Goal: Use online tool/utility: Utilize a website feature to perform a specific function

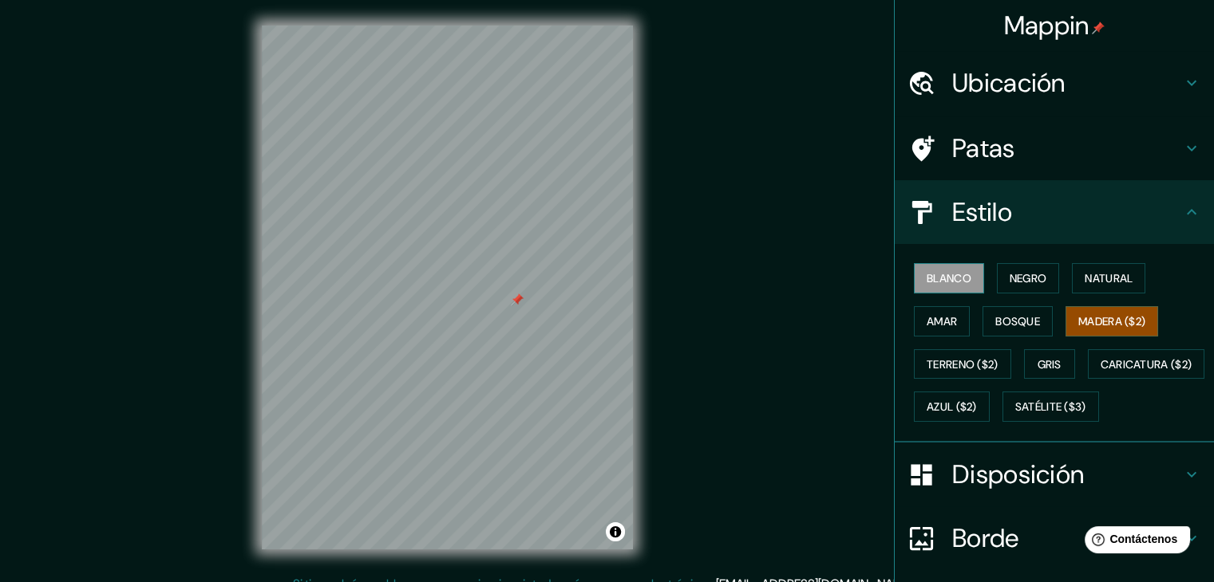
click at [939, 278] on font "Blanco" at bounding box center [948, 278] width 45 height 14
click at [1009, 276] on font "Negro" at bounding box center [1028, 278] width 38 height 14
click at [1106, 319] on font "Madera ($2)" at bounding box center [1111, 321] width 67 height 14
click at [997, 266] on button "Negro" at bounding box center [1028, 278] width 63 height 30
click at [934, 275] on font "Blanco" at bounding box center [948, 278] width 45 height 14
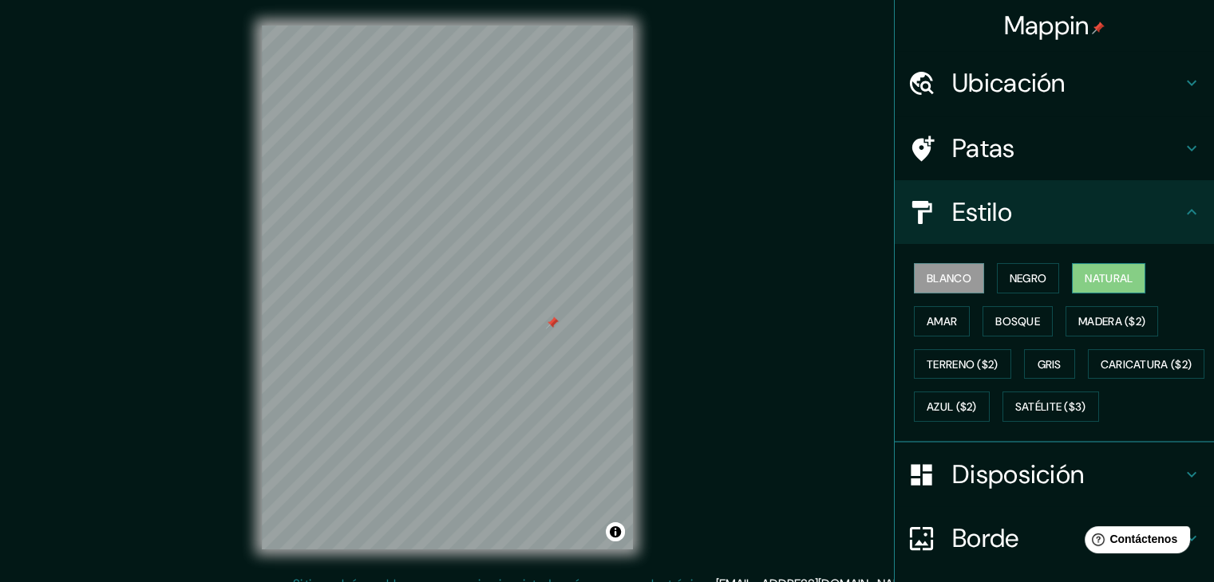
click at [1084, 282] on font "Natural" at bounding box center [1108, 278] width 48 height 14
click at [930, 323] on font "Amar" at bounding box center [941, 321] width 30 height 14
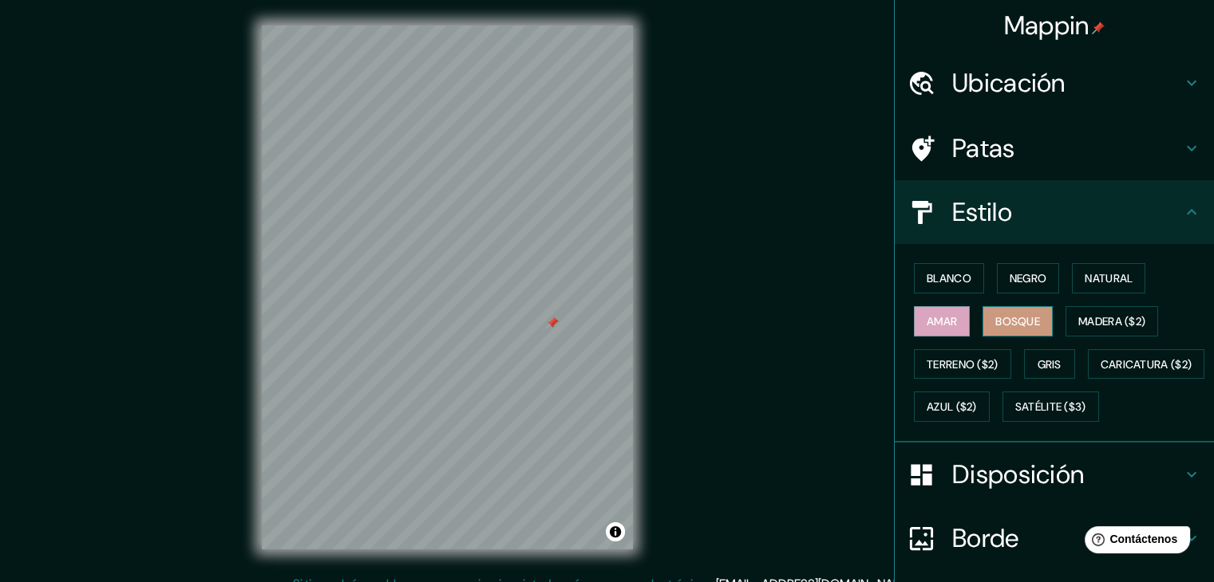
click at [995, 322] on font "Bosque" at bounding box center [1017, 321] width 45 height 14
click at [1117, 315] on font "Madera ($2)" at bounding box center [1111, 321] width 67 height 14
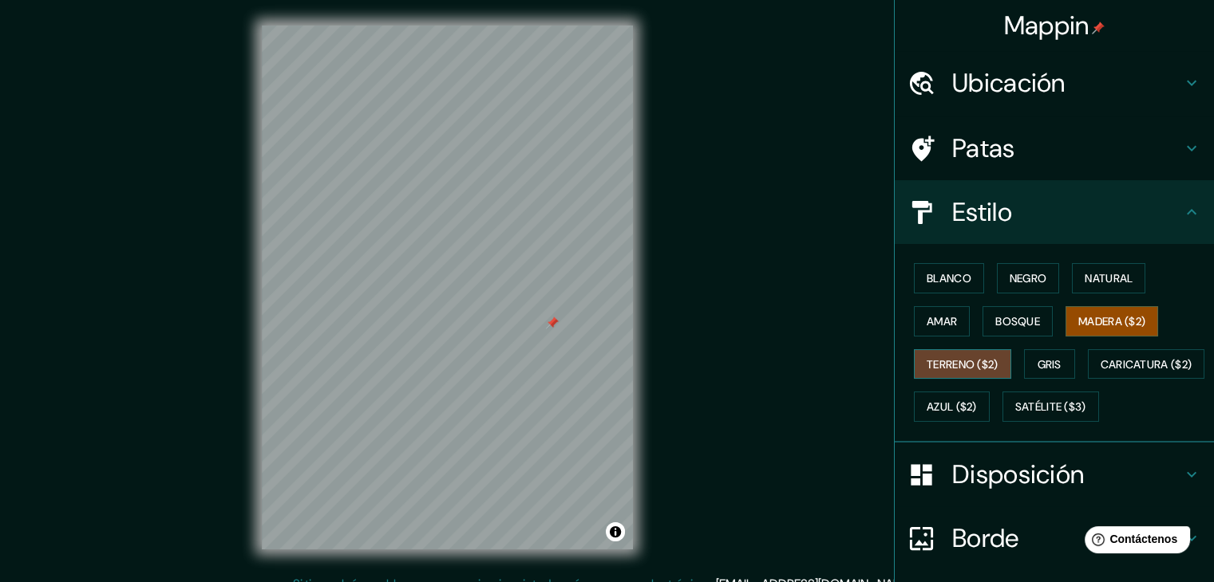
click at [974, 369] on font "Terreno ($2)" at bounding box center [962, 364] width 72 height 14
click at [1037, 359] on font "Gris" at bounding box center [1049, 364] width 24 height 14
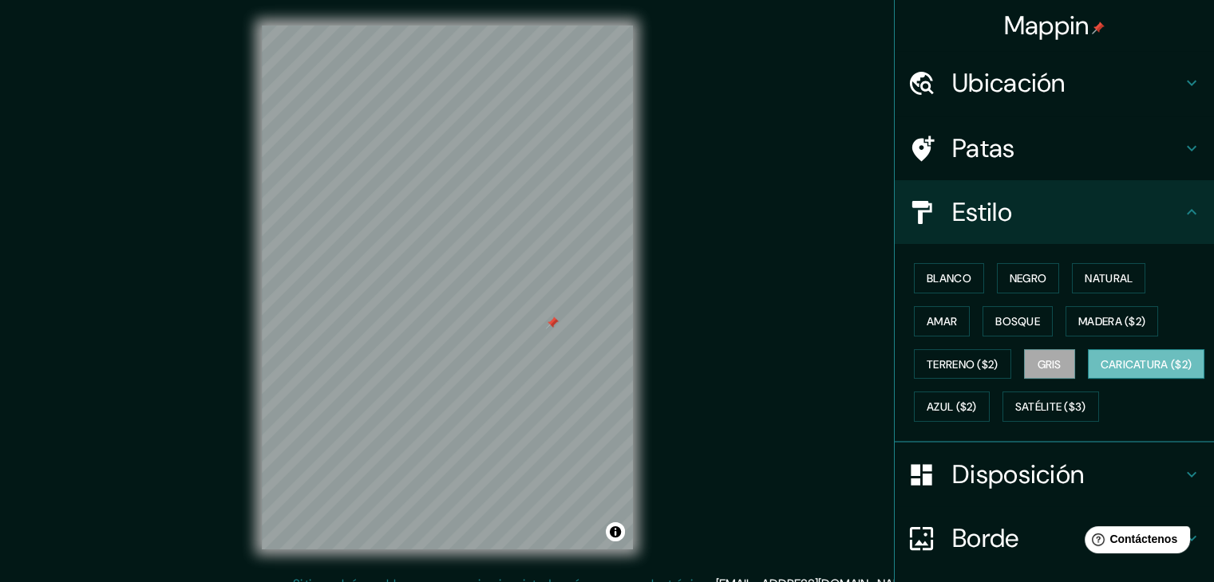
click at [1100, 372] on font "Caricatura ($2)" at bounding box center [1146, 364] width 92 height 14
click at [977, 401] on font "Azul ($2)" at bounding box center [951, 408] width 50 height 14
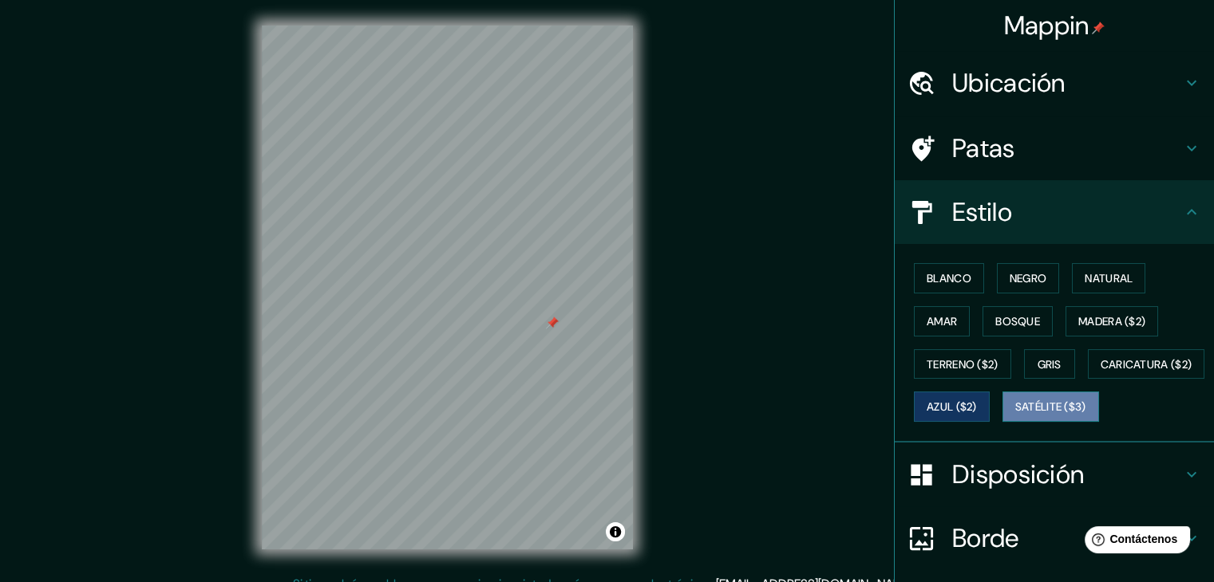
click at [1015, 417] on font "Satélite ($3)" at bounding box center [1050, 407] width 71 height 21
click at [977, 411] on font "Azul ($2)" at bounding box center [951, 408] width 50 height 14
click at [1091, 314] on font "Madera ($2)" at bounding box center [1111, 321] width 67 height 14
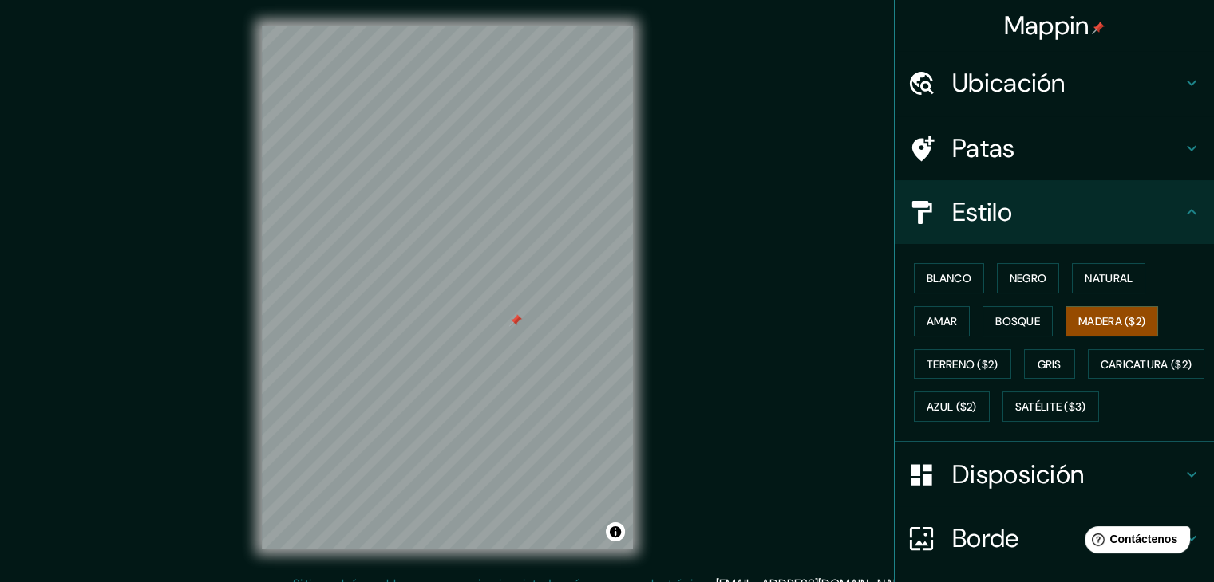
drag, startPoint x: 526, startPoint y: 318, endPoint x: 513, endPoint y: 318, distance: 12.8
click at [513, 318] on div at bounding box center [515, 320] width 13 height 13
